Goal: Obtain resource: Download file/media

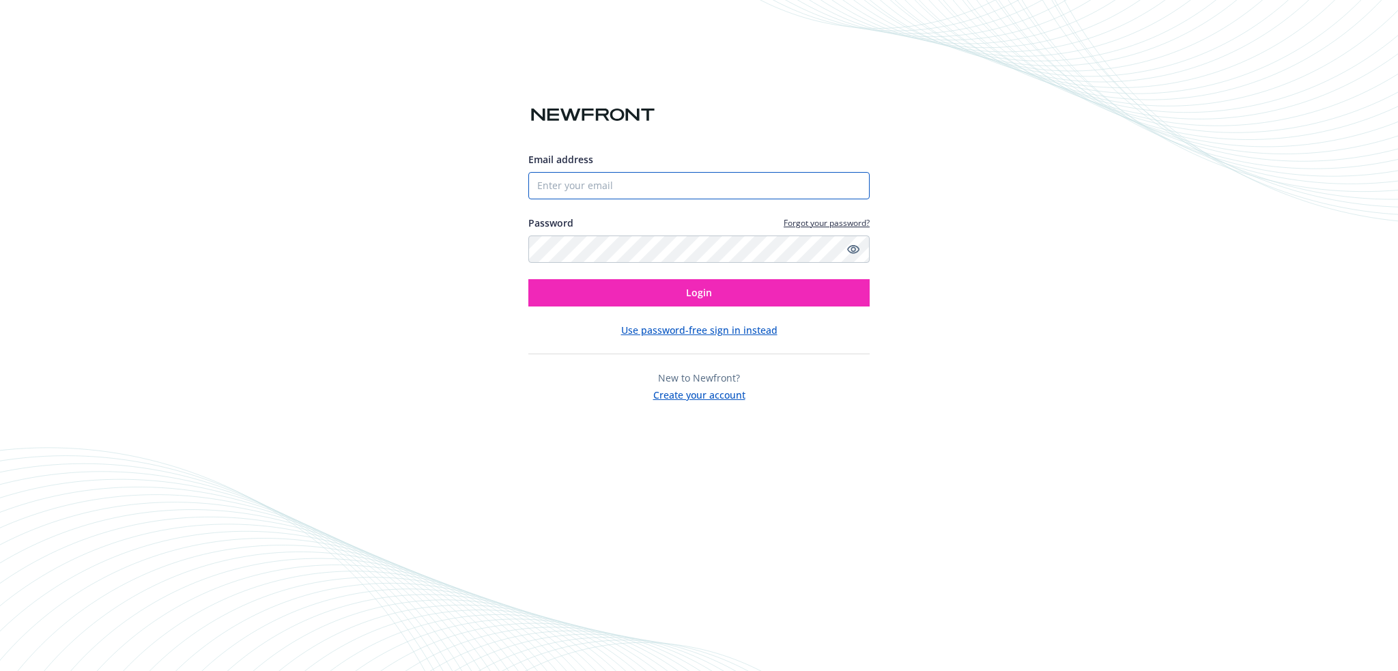
click at [630, 186] on input "Email address" at bounding box center [698, 185] width 341 height 27
type input "[PERSON_NAME][EMAIL_ADDRESS][PERSON_NAME][DOMAIN_NAME]"
click at [528, 279] on button "Login" at bounding box center [698, 292] width 341 height 27
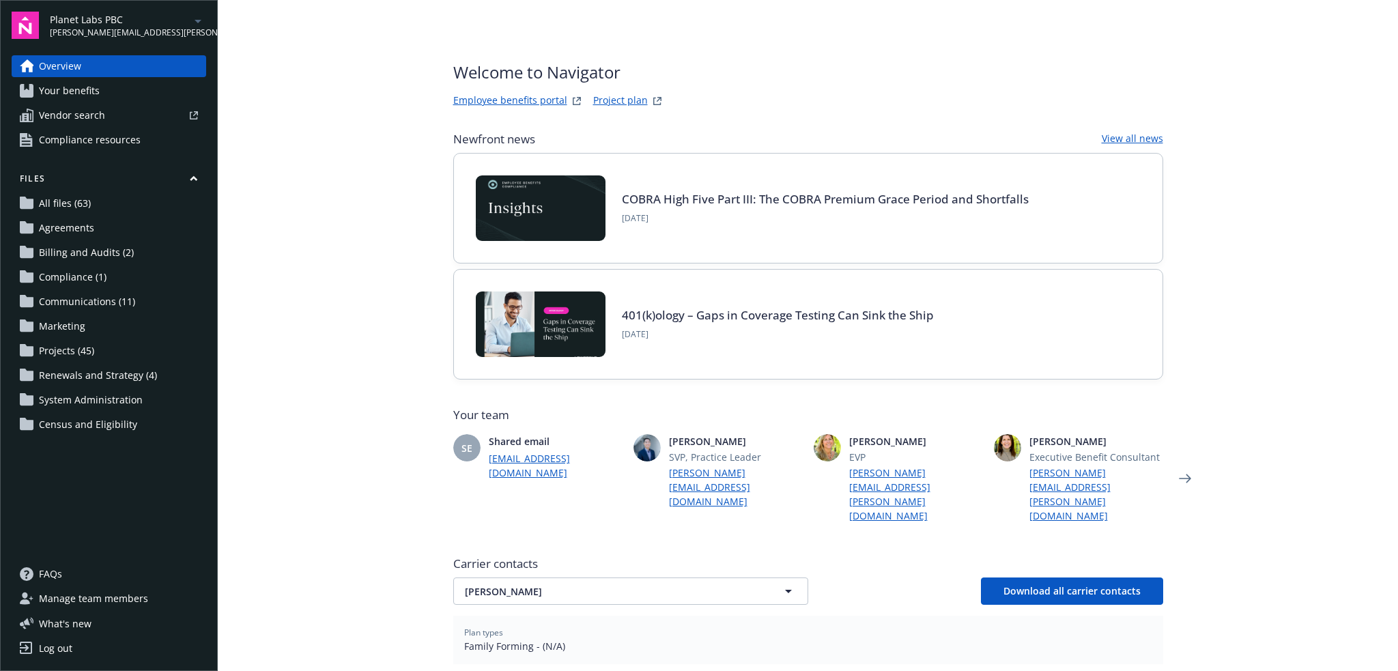
click at [200, 30] on div "Planet Labs PBC andrea.trudeau@newfront.com" at bounding box center [128, 25] width 156 height 27
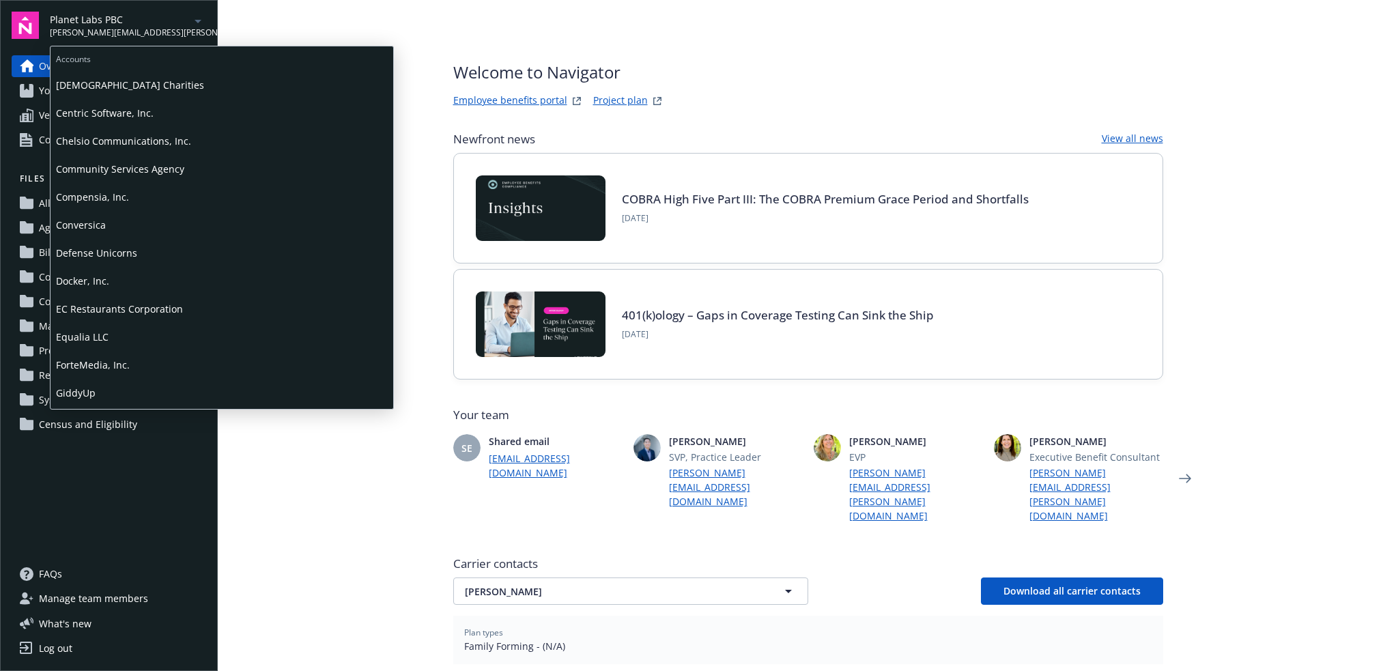
scroll to position [250, 0]
click at [145, 260] on span "Defense Unicorns" at bounding box center [222, 251] width 332 height 28
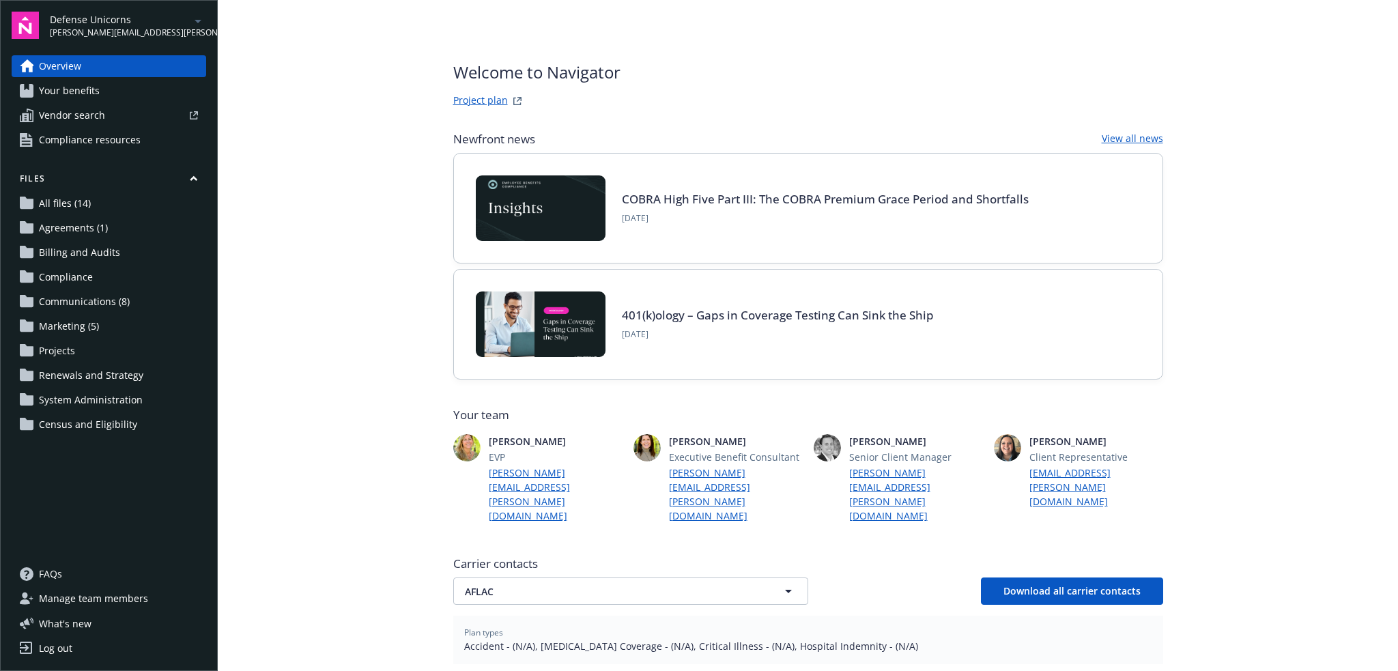
click at [476, 100] on link "Project plan" at bounding box center [480, 101] width 55 height 16
drag, startPoint x: 74, startPoint y: 227, endPoint x: 83, endPoint y: 227, distance: 8.9
click at [74, 227] on span "Agreements (1)" at bounding box center [73, 228] width 69 height 22
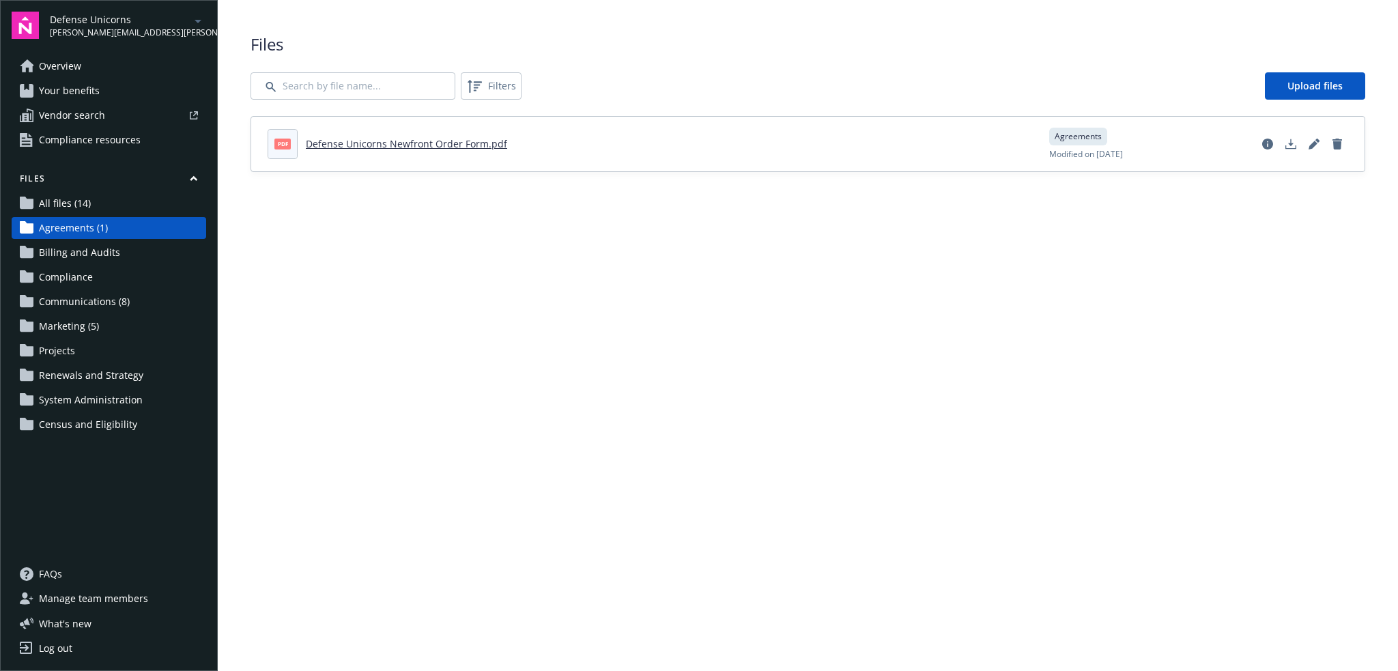
click at [85, 201] on span "All files (14)" at bounding box center [65, 203] width 52 height 22
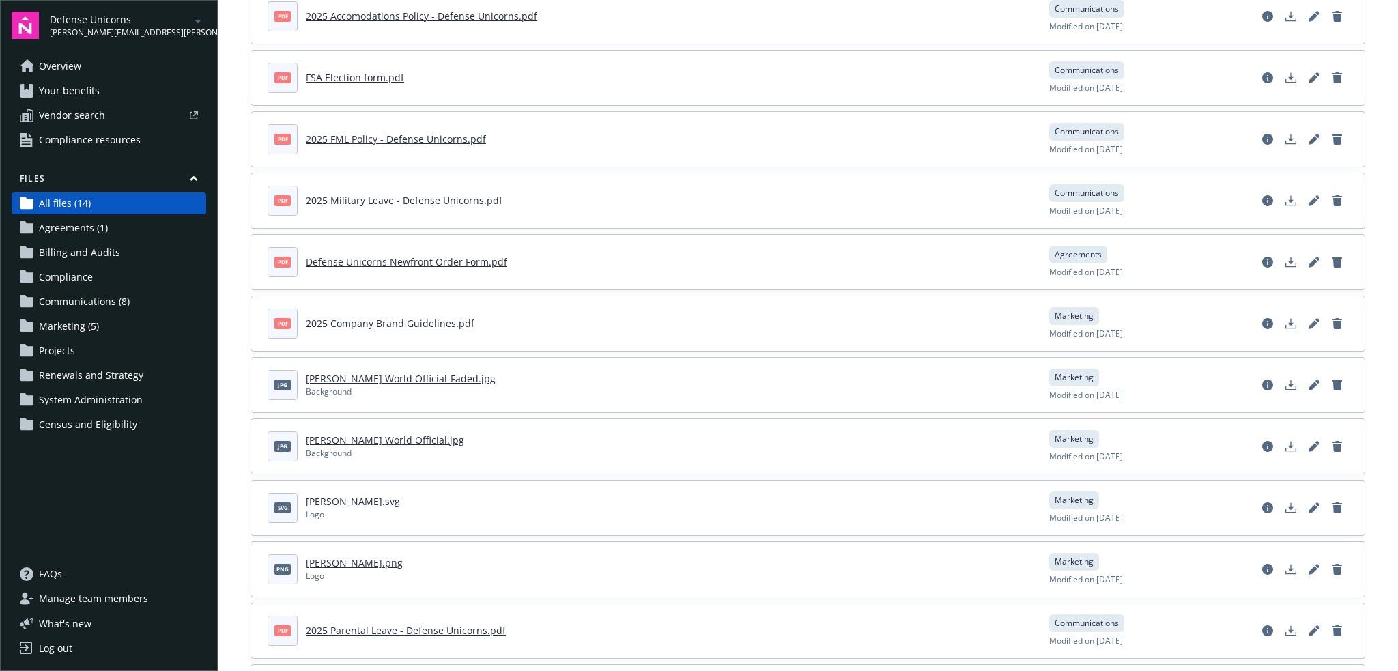
scroll to position [332, 0]
